Goal: Task Accomplishment & Management: Manage account settings

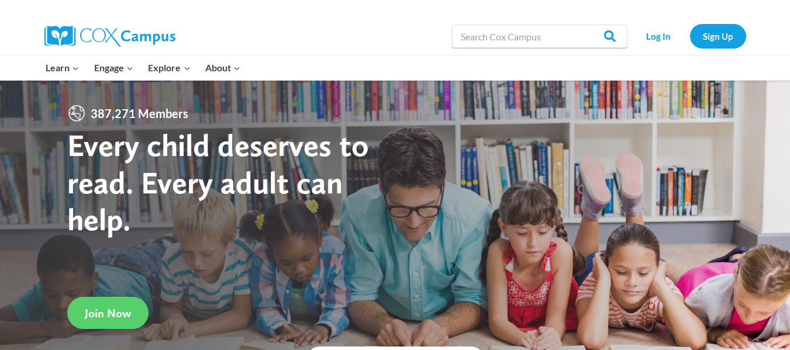
click at [660, 33] on link "Log In" at bounding box center [658, 36] width 51 height 24
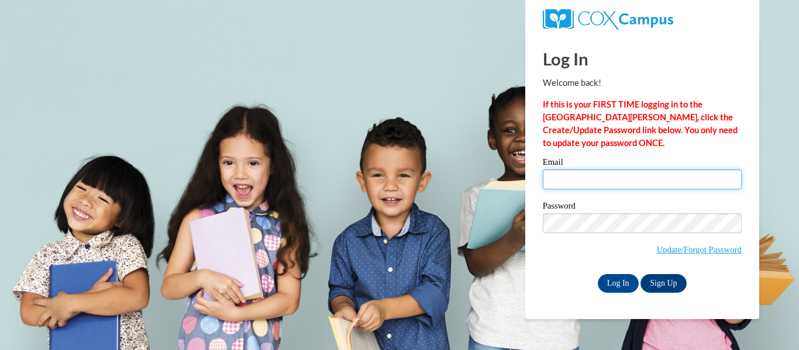
click at [615, 175] on input "Email" at bounding box center [642, 180] width 199 height 20
type input "merzno@wauwatosa.k12.wi.us"
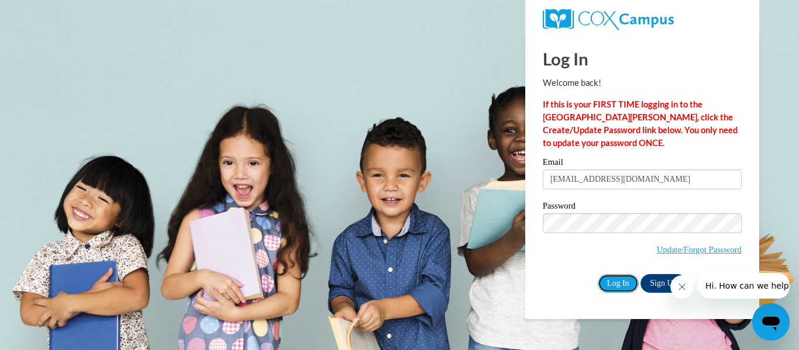
click at [620, 280] on input "Log In" at bounding box center [618, 283] width 41 height 19
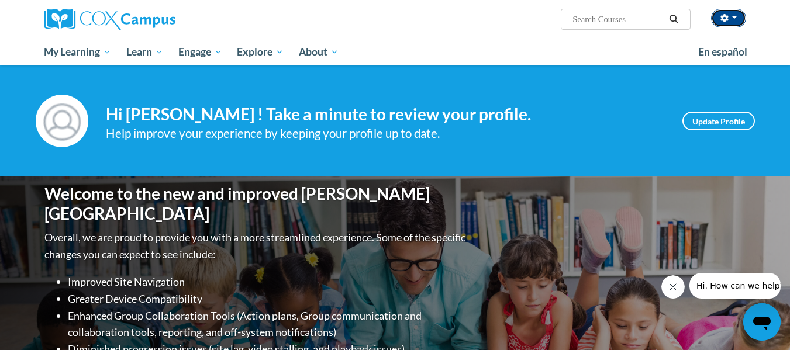
click at [741, 22] on button "button" at bounding box center [728, 18] width 35 height 19
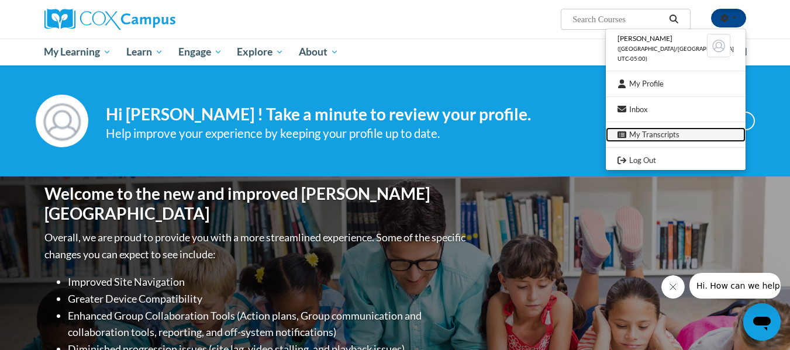
click at [690, 137] on link "My Transcripts" at bounding box center [676, 134] width 140 height 15
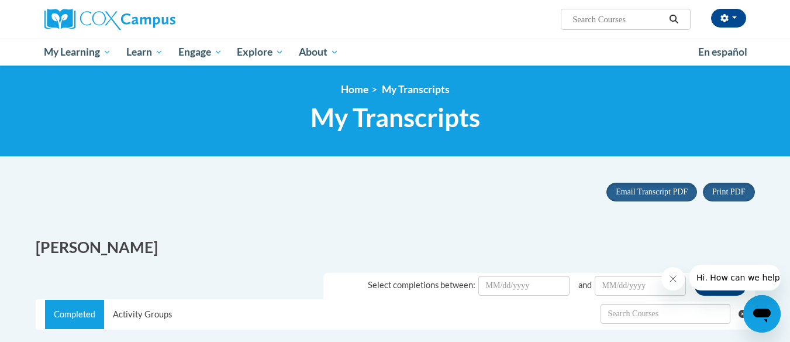
click at [0, 0] on span "Portrait" at bounding box center [0, 0] width 0 height 0
